Goal: Information Seeking & Learning: Learn about a topic

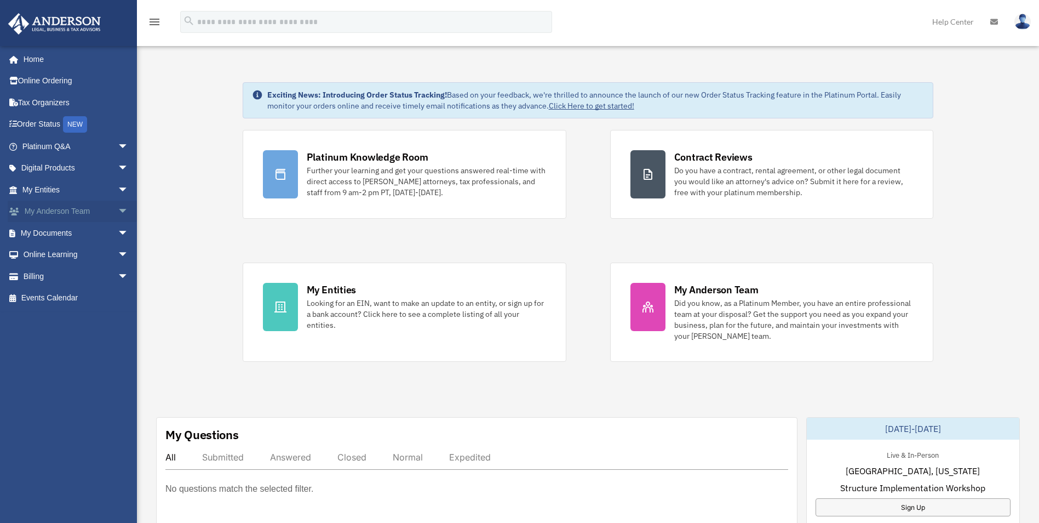
click at [54, 213] on link "My Anderson Team arrow_drop_down" at bounding box center [76, 211] width 137 height 22
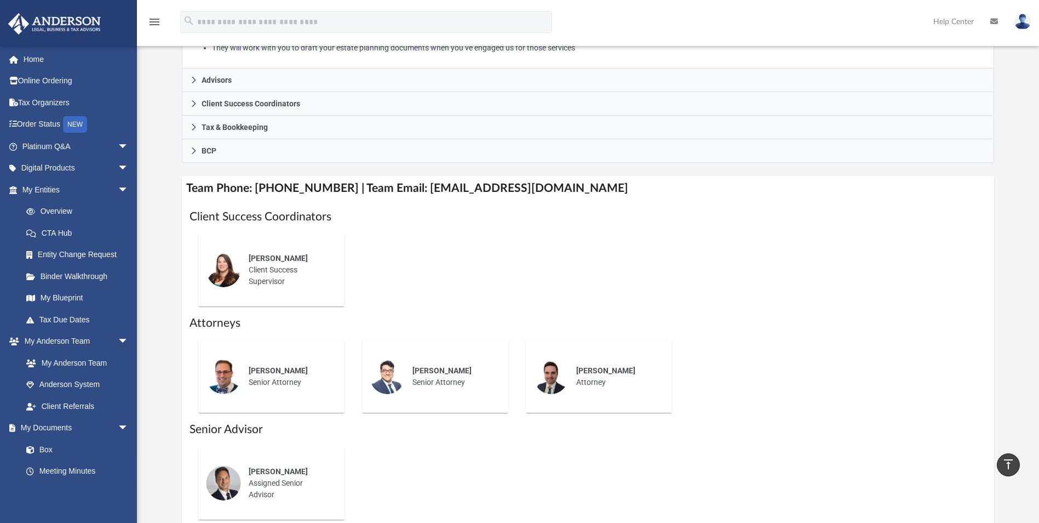
scroll to position [274, 0]
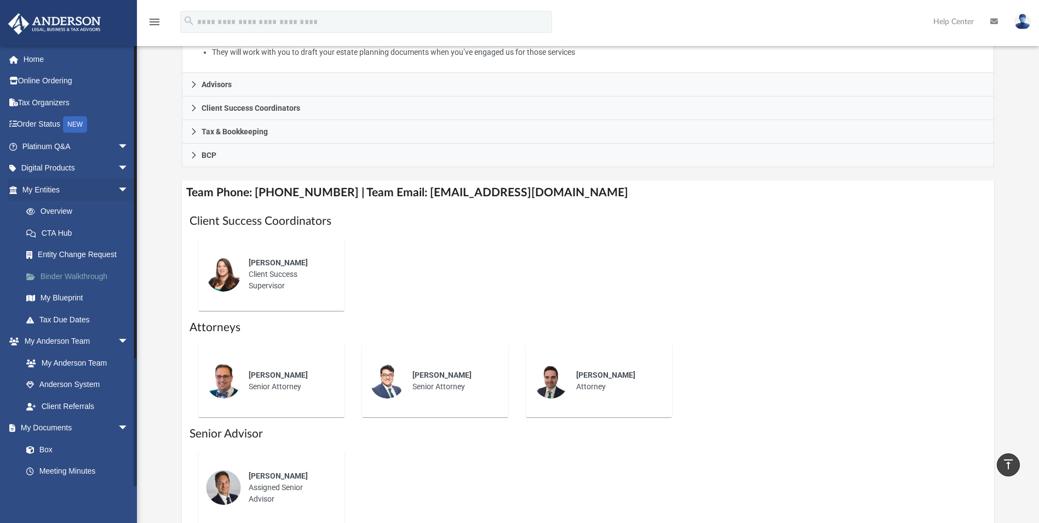
click at [72, 278] on link "Binder Walkthrough" at bounding box center [80, 276] width 130 height 22
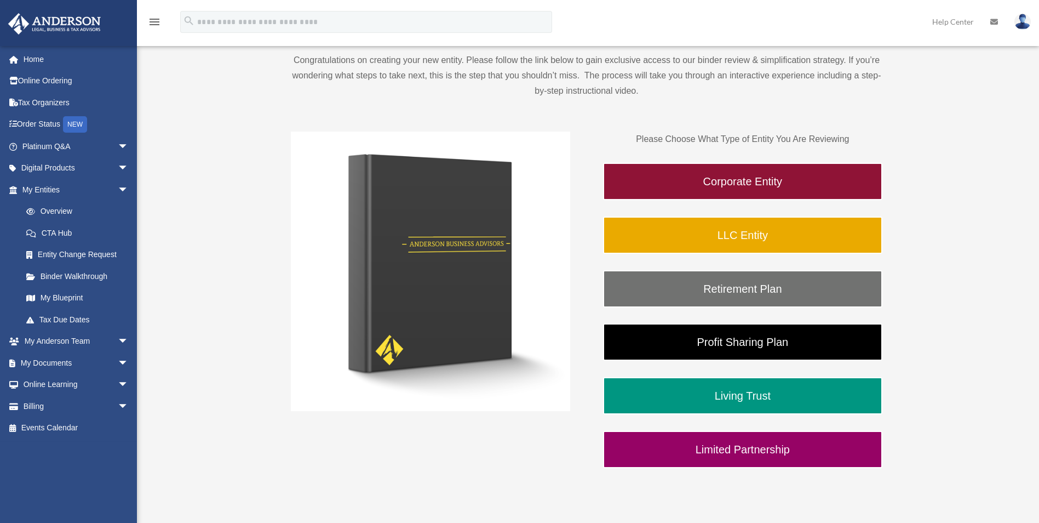
scroll to position [164, 0]
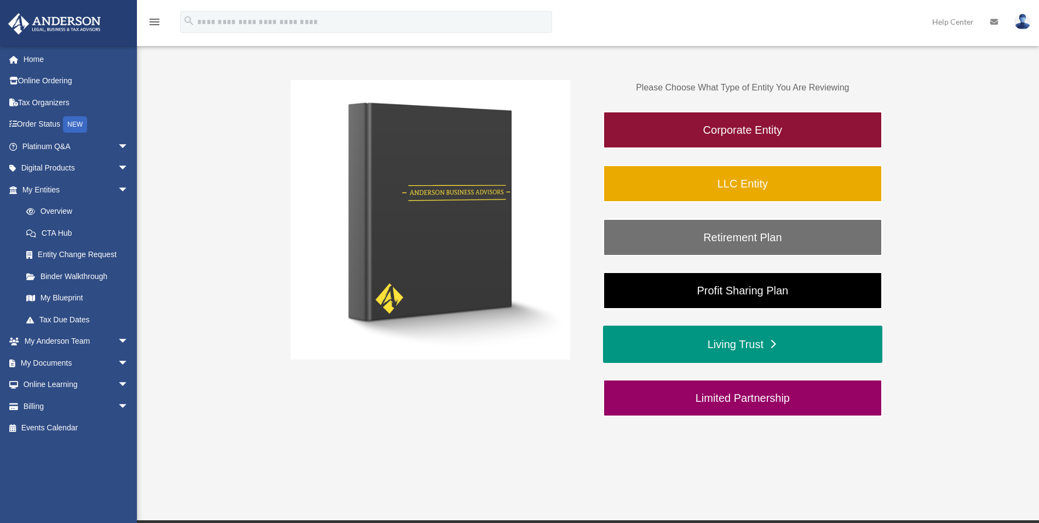
click at [731, 342] on link "Living Trust" at bounding box center [742, 343] width 279 height 37
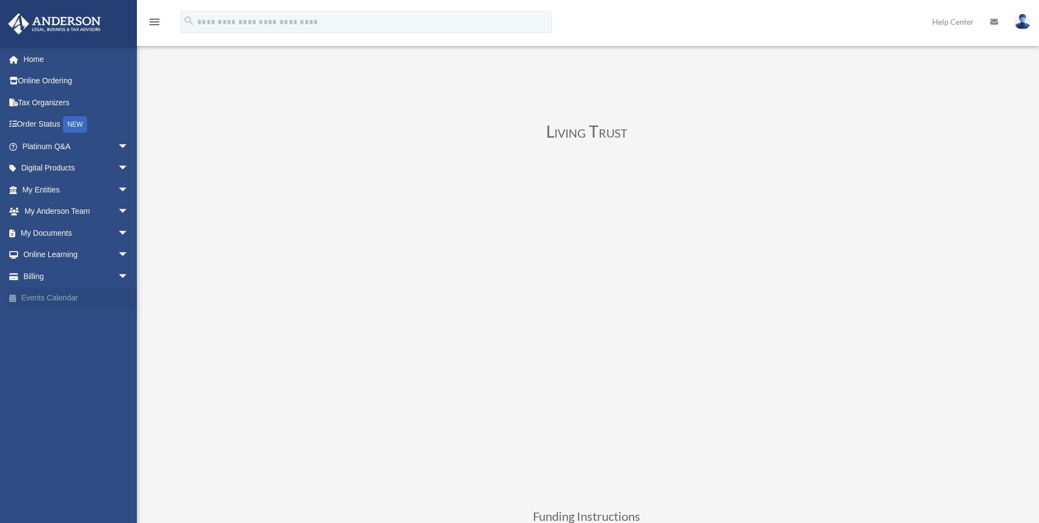
click at [62, 296] on link "Events Calendar" at bounding box center [76, 298] width 137 height 22
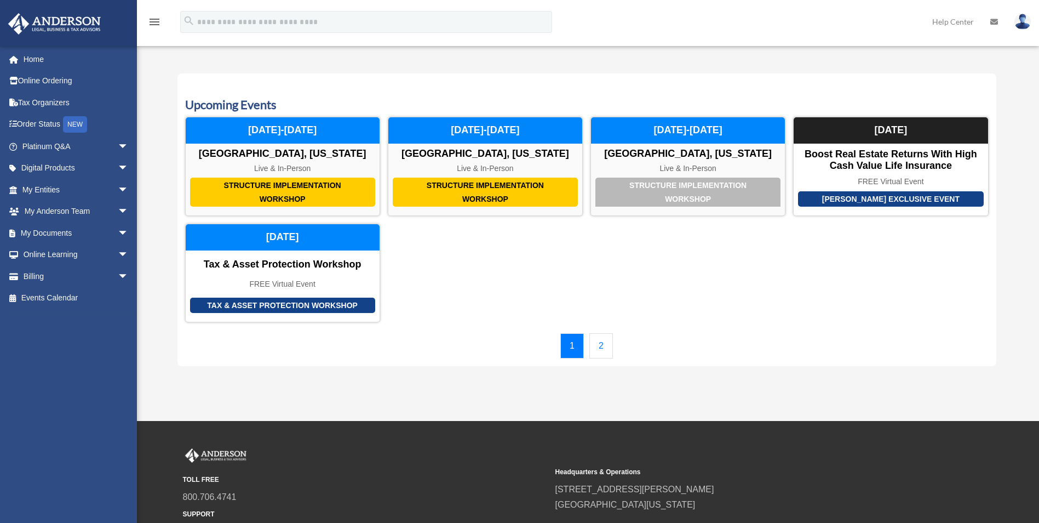
click at [601, 346] on link "2" at bounding box center [601, 345] width 24 height 25
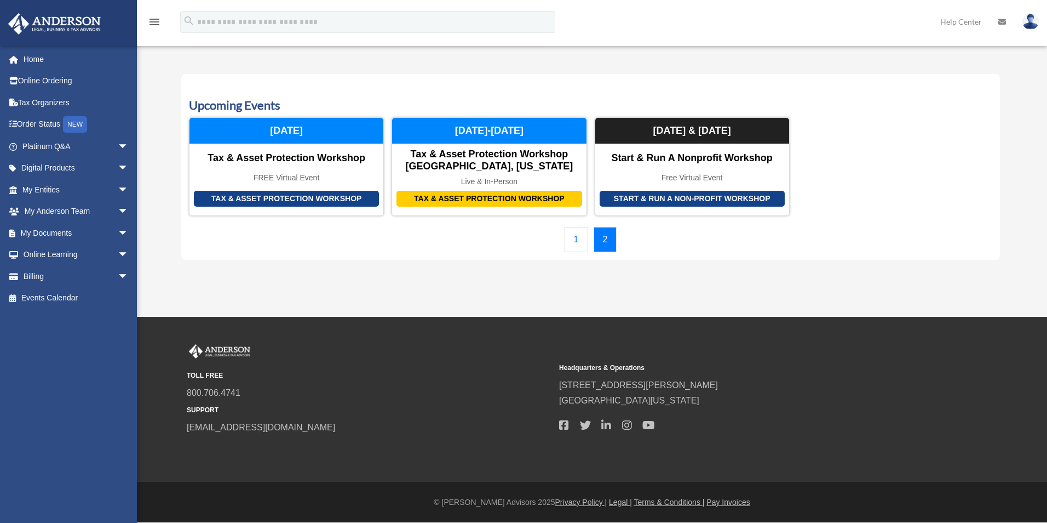
click at [572, 242] on link "1" at bounding box center [577, 239] width 24 height 25
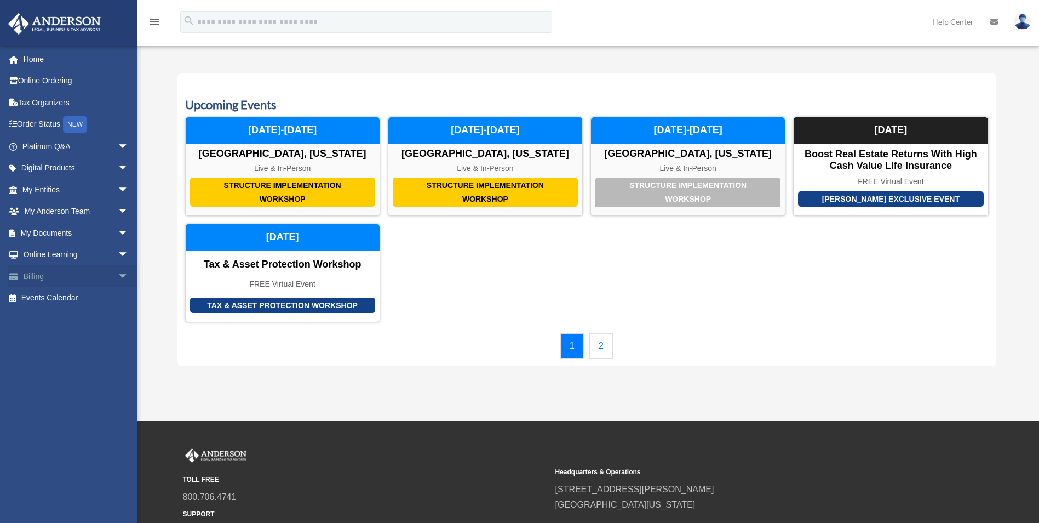
click at [118, 273] on span "arrow_drop_down" at bounding box center [129, 276] width 22 height 22
click at [55, 215] on link "My Anderson Team arrow_drop_down" at bounding box center [76, 211] width 137 height 22
click at [76, 211] on link "My Anderson Team arrow_drop_down" at bounding box center [76, 211] width 137 height 22
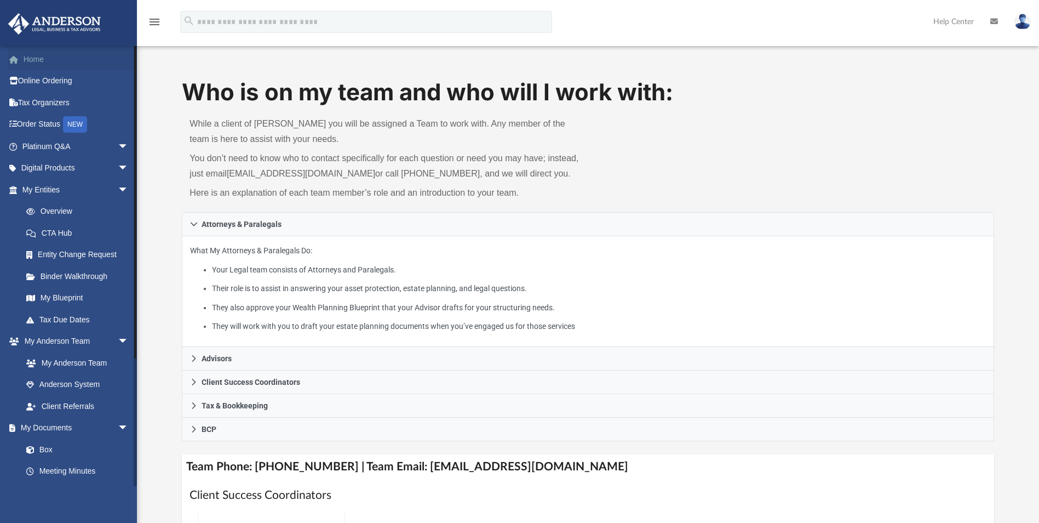
click at [30, 62] on link "Home" at bounding box center [76, 59] width 137 height 22
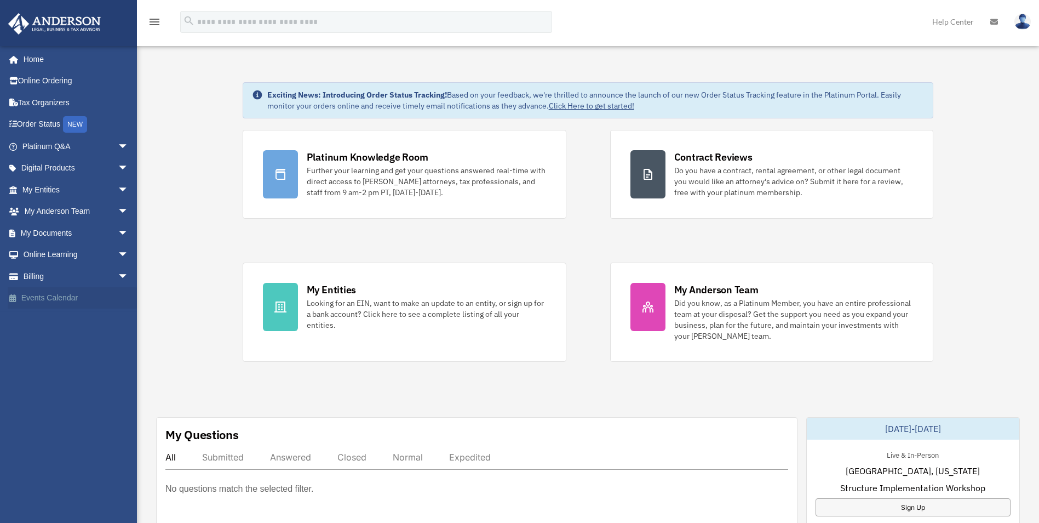
click at [52, 299] on link "Events Calendar" at bounding box center [76, 298] width 137 height 22
